Goal: Task Accomplishment & Management: Manage account settings

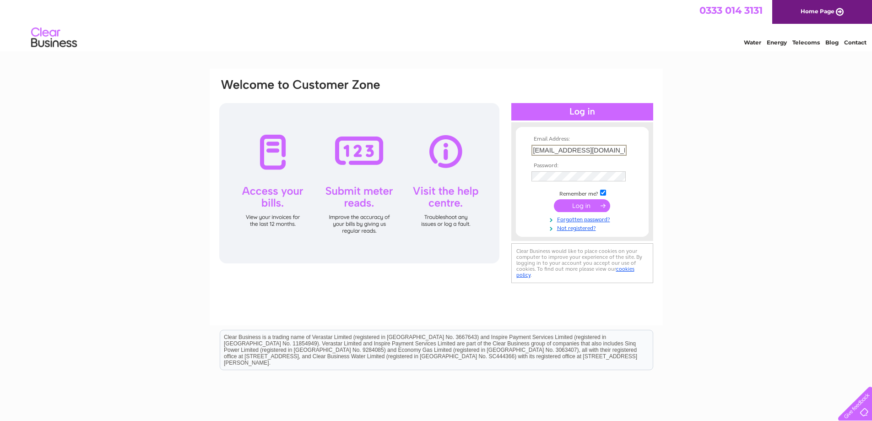
click at [585, 203] on input "submit" at bounding box center [582, 205] width 56 height 13
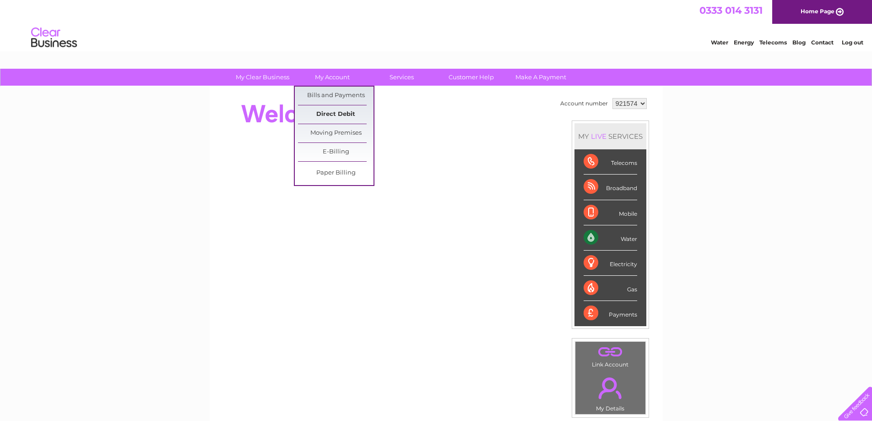
click at [340, 115] on link "Direct Debit" at bounding box center [336, 114] width 76 height 18
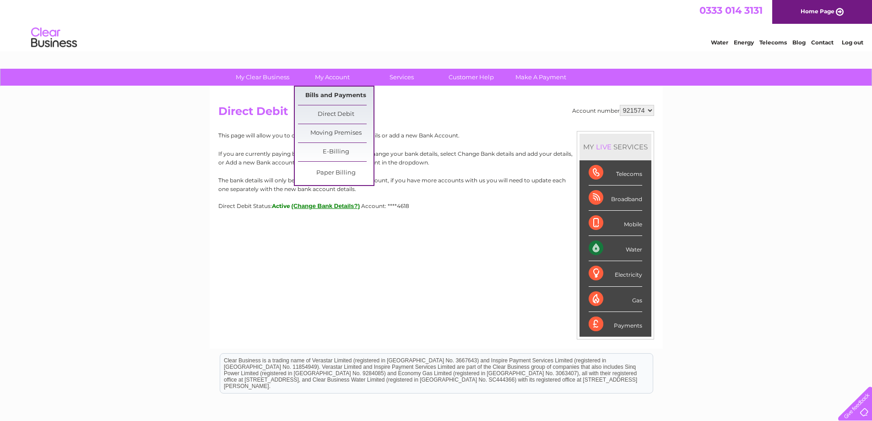
click at [330, 96] on link "Bills and Payments" at bounding box center [336, 96] width 76 height 18
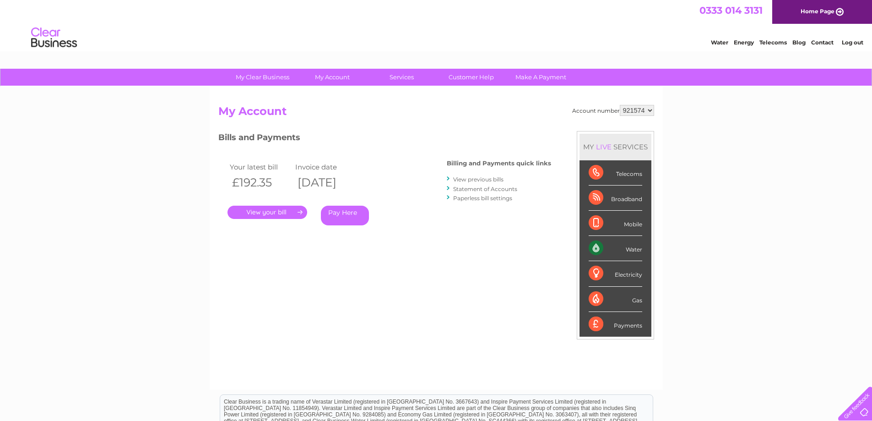
click at [273, 213] on link "." at bounding box center [268, 212] width 80 height 13
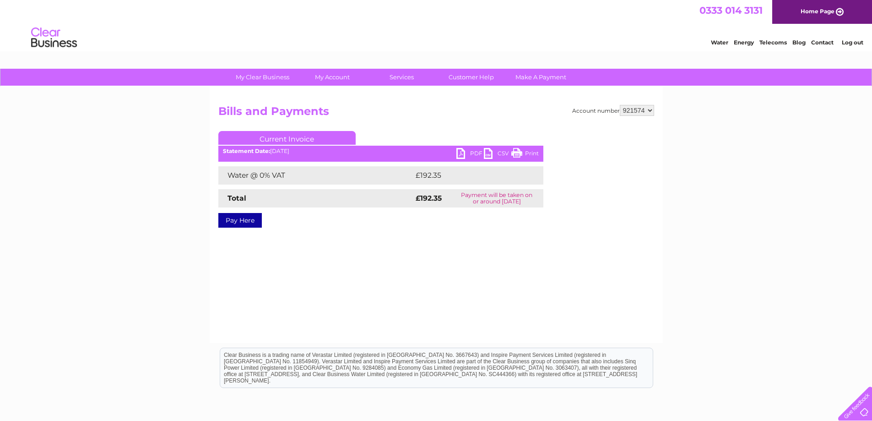
click at [471, 152] on link "PDF" at bounding box center [470, 154] width 27 height 13
